Goal: Task Accomplishment & Management: Manage account settings

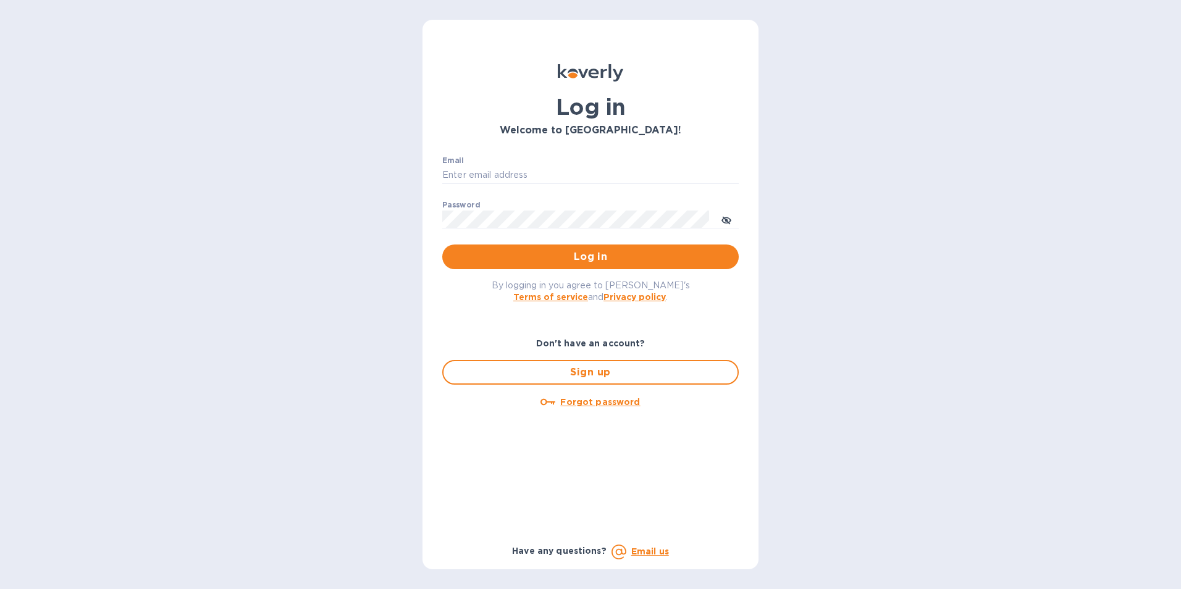
type input "[PERSON_NAME][EMAIL_ADDRESS][DOMAIN_NAME]"
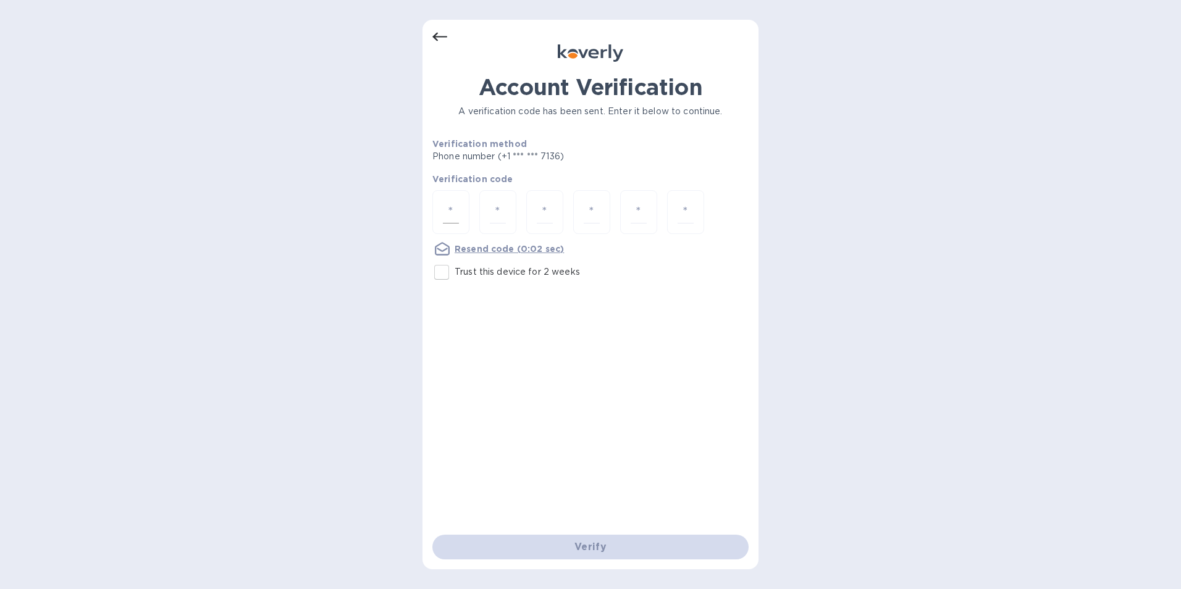
click at [461, 206] on div at bounding box center [450, 212] width 37 height 44
type input "2"
type input "0"
type input "7"
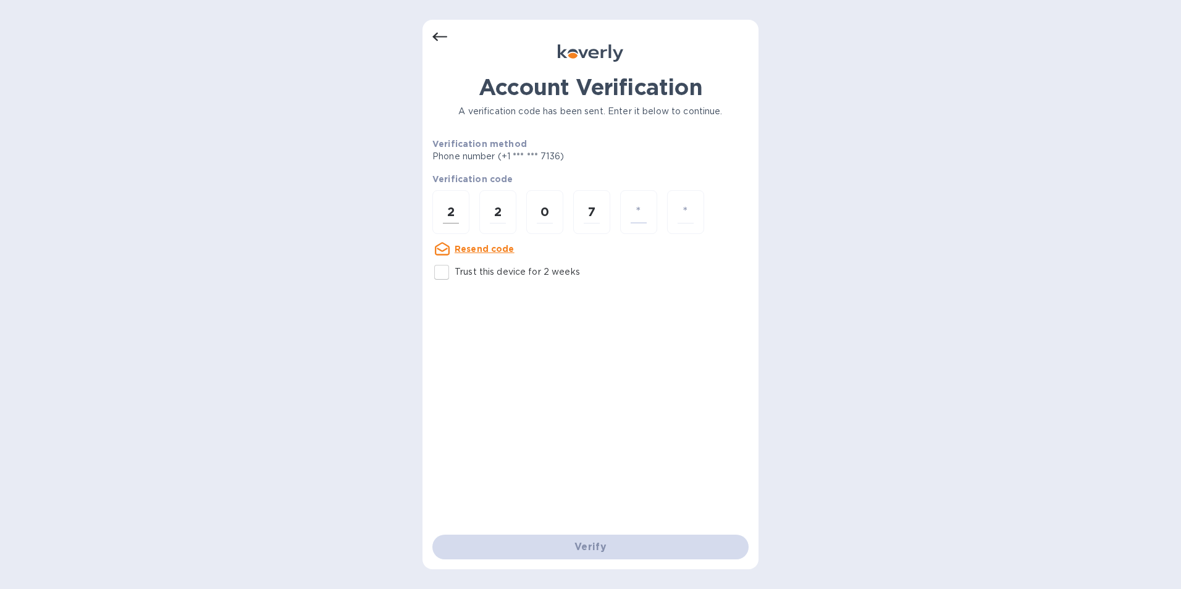
type input "9"
type input "2"
